Goal: Navigation & Orientation: Find specific page/section

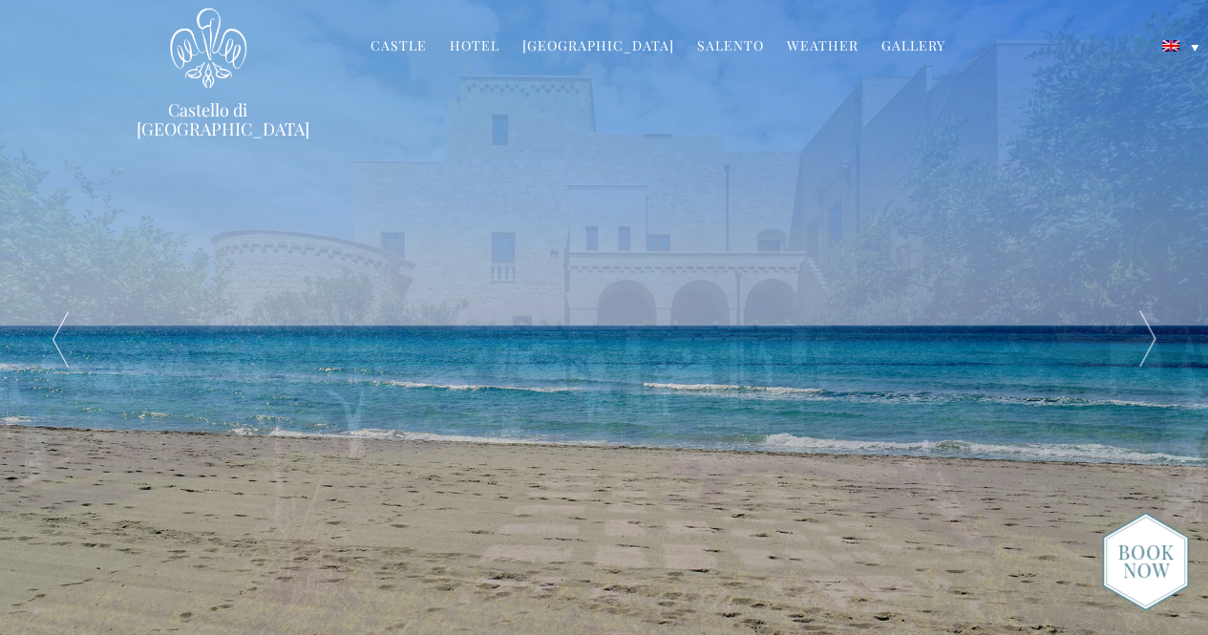
click at [484, 45] on link "Hotel" at bounding box center [475, 47] width 50 height 22
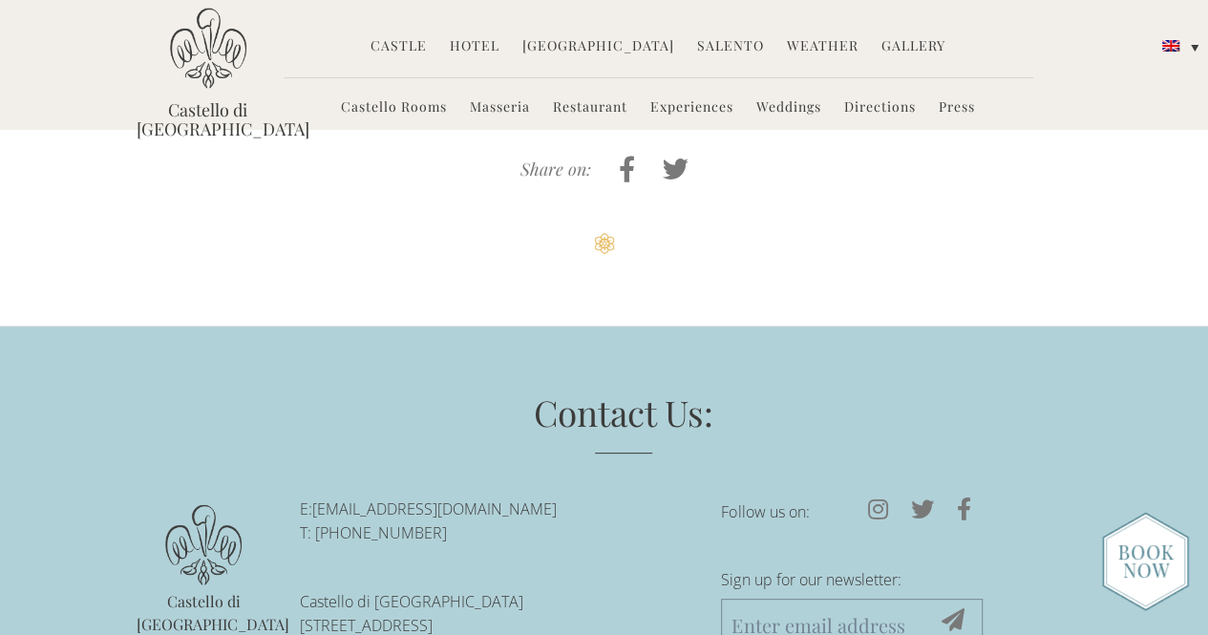
scroll to position [4448, 0]
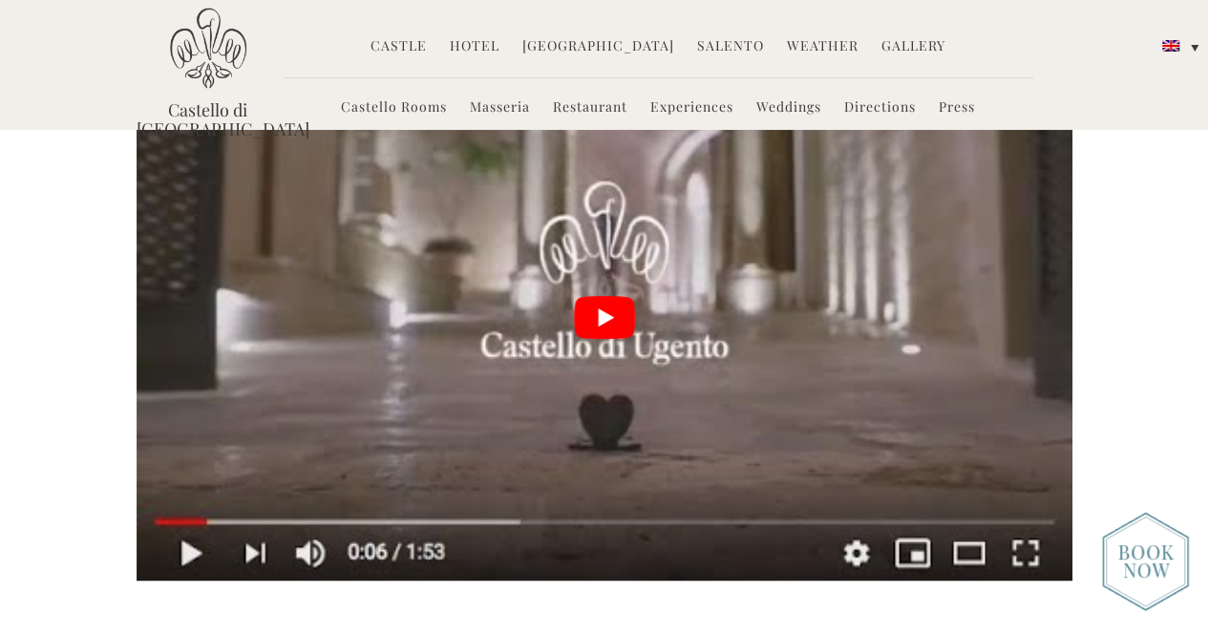
click at [388, 110] on link "Castello Rooms" at bounding box center [394, 108] width 106 height 22
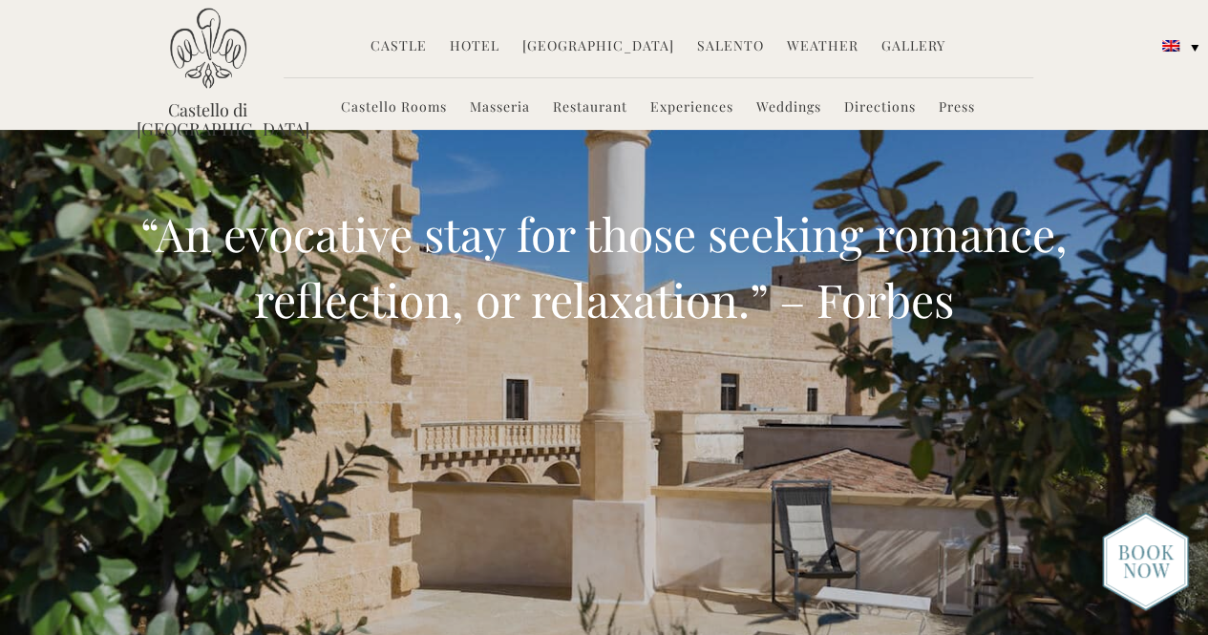
click at [1139, 545] on img at bounding box center [1145, 561] width 87 height 99
click at [882, 50] on link "Gallery" at bounding box center [914, 47] width 64 height 22
